Goal: Task Accomplishment & Management: Use online tool/utility

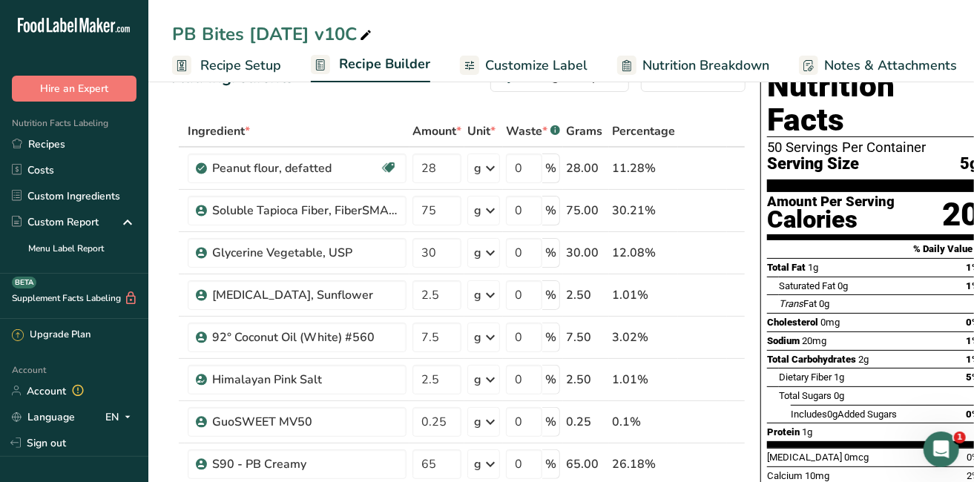
scroll to position [45, 0]
click at [80, 197] on link "Custom Ingredients" at bounding box center [74, 196] width 148 height 26
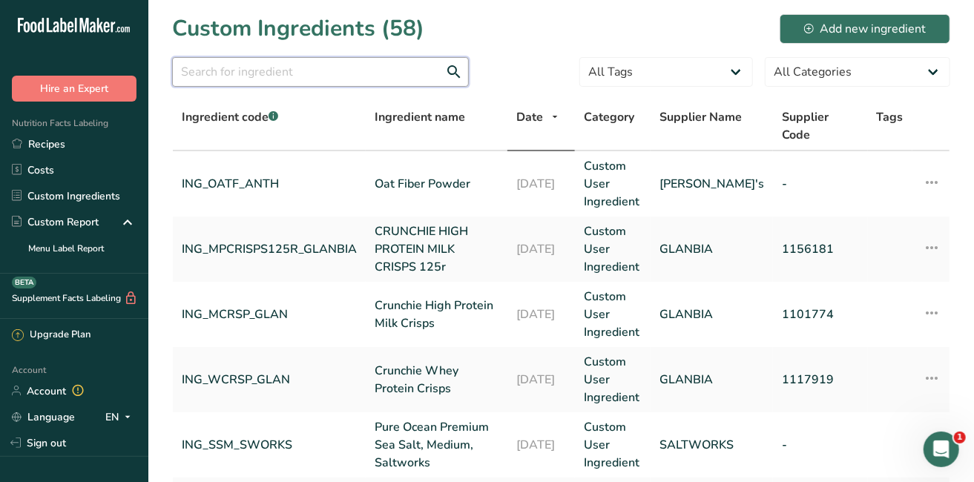
click at [310, 68] on input "text" at bounding box center [320, 72] width 297 height 30
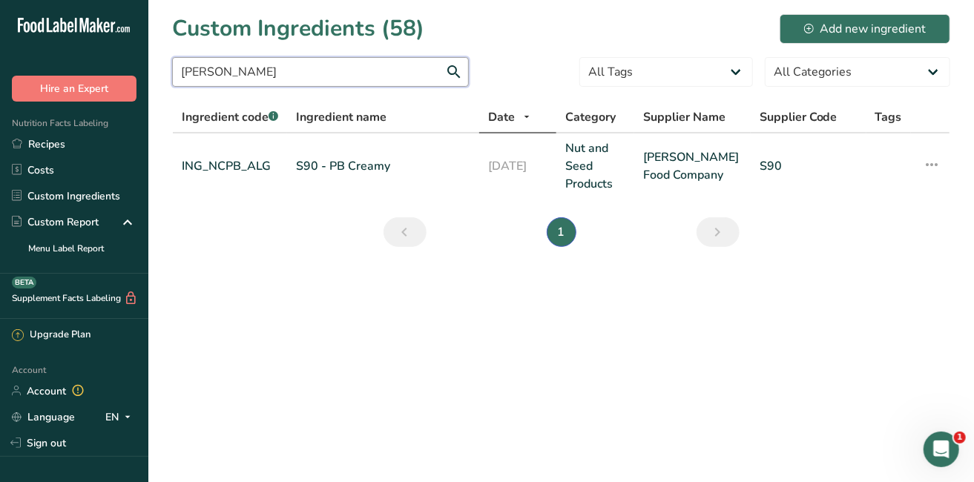
type input "[PERSON_NAME]"
click at [367, 87] on div "[PERSON_NAME]" at bounding box center [320, 76] width 297 height 39
drag, startPoint x: 367, startPoint y: 87, endPoint x: 220, endPoint y: 174, distance: 171.3
click at [220, 174] on section "Custom Ingredients (58) Add new ingredient [PERSON_NAME] All Tags Source of Ant…" at bounding box center [561, 135] width 826 height 271
click at [237, 170] on link "ING_NCPB_ALG" at bounding box center [230, 166] width 96 height 18
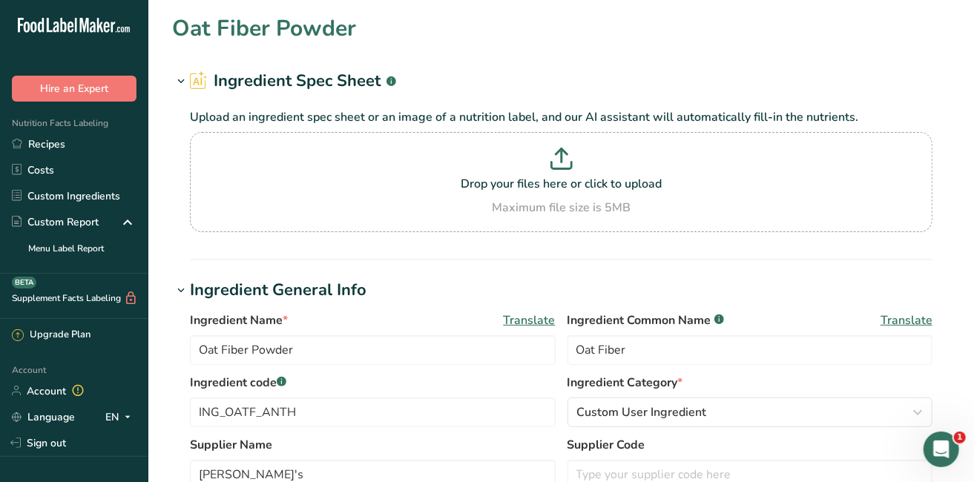
type input "S90 - PB Creamy"
type input "Peanut Butter"
type input "ING_NCPB_ALG"
type input "[PERSON_NAME] Food Company"
type input "S90"
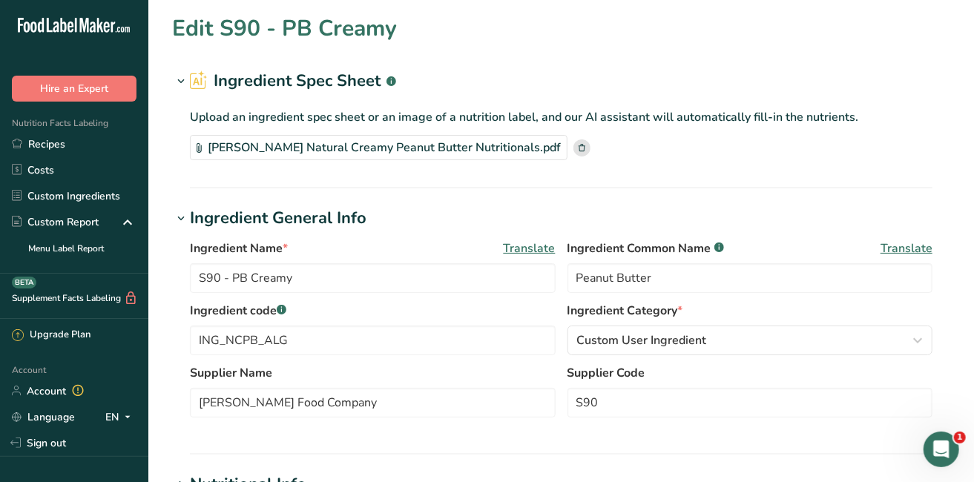
click at [378, 146] on div "[PERSON_NAME] Natural Creamy Peanut Butter Nutritionals.pdf" at bounding box center [379, 147] width 378 height 25
